Goal: Find contact information: Find contact information

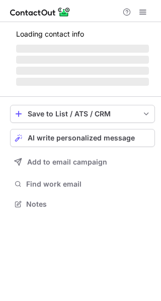
scroll to position [211, 161]
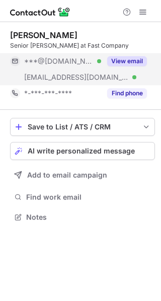
click at [50, 78] on span "[EMAIL_ADDRESS][DOMAIN_NAME]" at bounding box center [76, 77] width 105 height 9
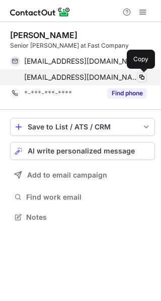
click at [140, 77] on span at bounding box center [142, 77] width 8 height 8
